Goal: Information Seeking & Learning: Learn about a topic

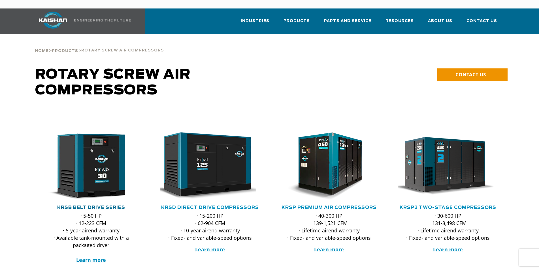
click at [91, 206] on link "KRSB Belt Drive Series" at bounding box center [91, 208] width 68 height 5
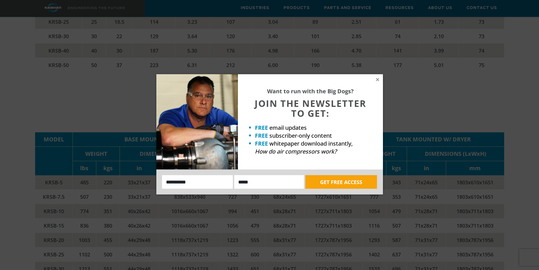
scroll to position [1102, 0]
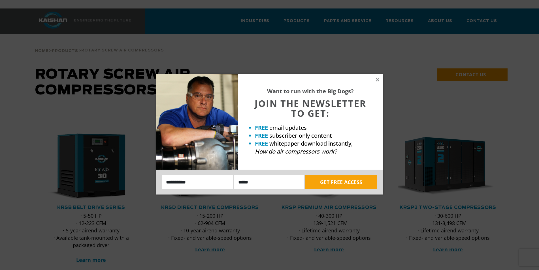
click at [304, 14] on div "Want to run with the Big Dogs? JOIN THE NEWSLETTER TO GET: FREE email updates F…" at bounding box center [269, 135] width 539 height 270
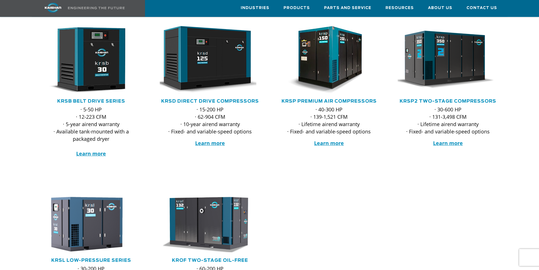
scroll to position [87, 0]
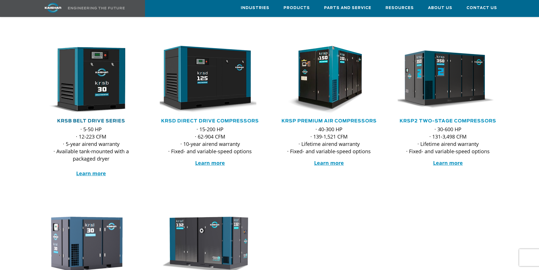
click at [100, 119] on link "KRSB Belt Drive Series" at bounding box center [91, 121] width 68 height 5
click at [215, 160] on strong "Learn more" at bounding box center [210, 163] width 30 height 7
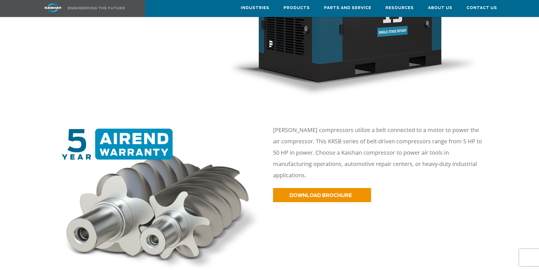
scroll to position [231, 0]
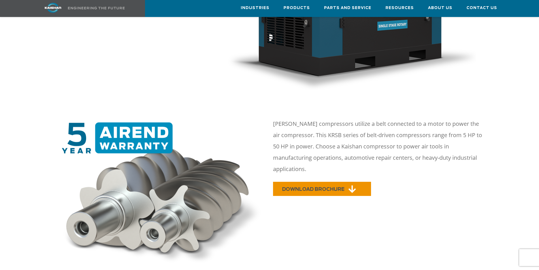
click at [321, 187] on span "DOWNLOAD BROCHURE" at bounding box center [313, 189] width 62 height 5
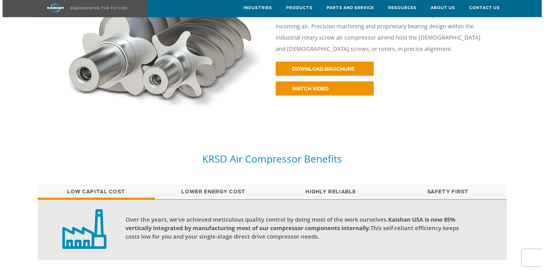
scroll to position [347, 0]
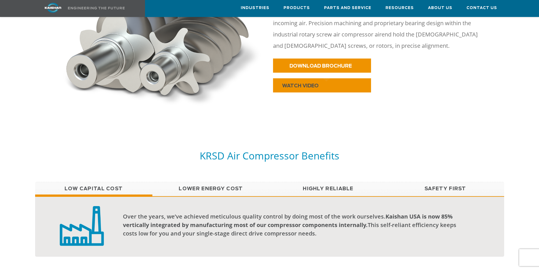
click at [318, 84] on span "WATCH VIDEO" at bounding box center [300, 86] width 37 height 5
